Goal: Task Accomplishment & Management: Use online tool/utility

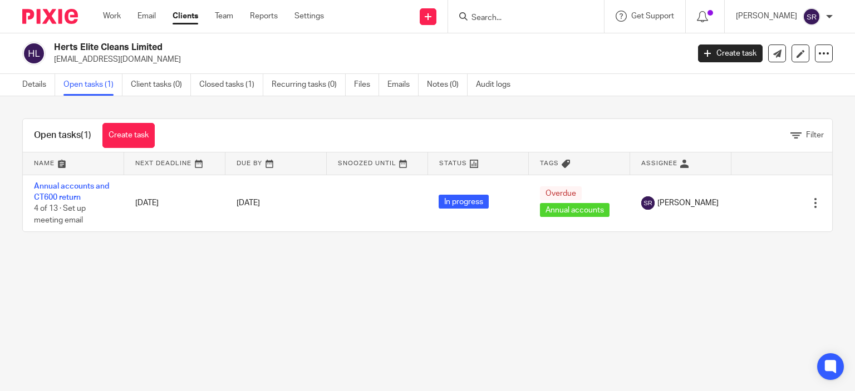
click at [492, 18] on div at bounding box center [524, 16] width 130 height 14
click at [437, 16] on link at bounding box center [428, 16] width 17 height 17
click at [465, 99] on link "Request signature" at bounding box center [450, 101] width 78 height 16
click at [467, 99] on link "Request signature" at bounding box center [450, 101] width 78 height 16
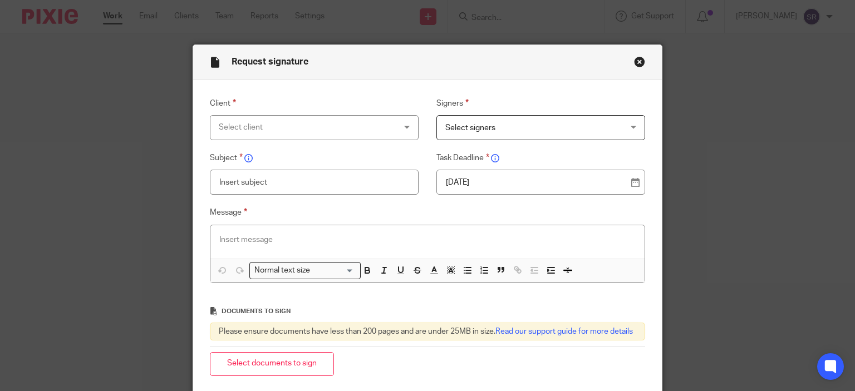
click at [405, 126] on div "Select client" at bounding box center [314, 127] width 209 height 25
type input "branka"
click at [340, 91] on div "Client Select client branka Signers Select signers The client does not have any…" at bounding box center [427, 239] width 469 height 318
click at [404, 131] on div "Select client" at bounding box center [314, 127] width 209 height 25
click at [634, 61] on button "Close modal" at bounding box center [639, 61] width 11 height 11
